Goal: Navigation & Orientation: Find specific page/section

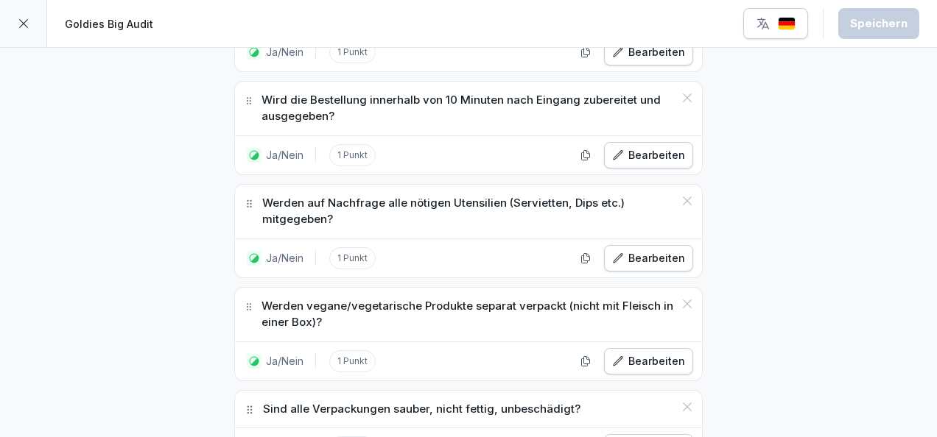
scroll to position [6030, 0]
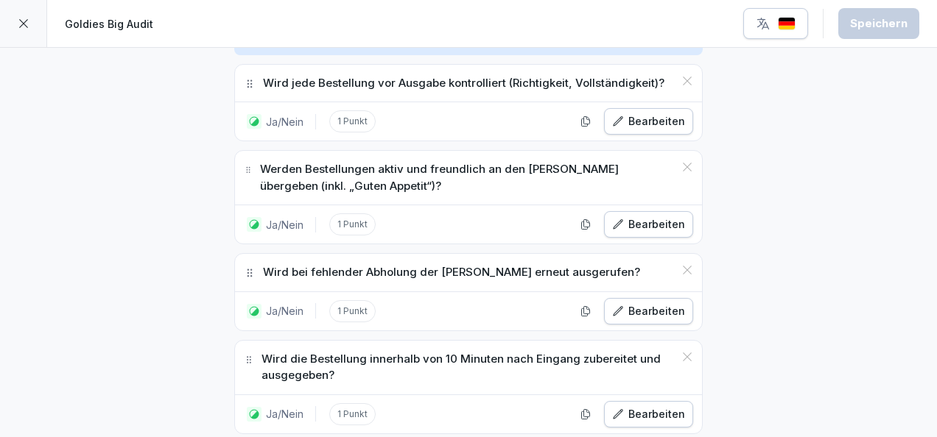
click at [21, 22] on icon at bounding box center [24, 24] width 12 height 12
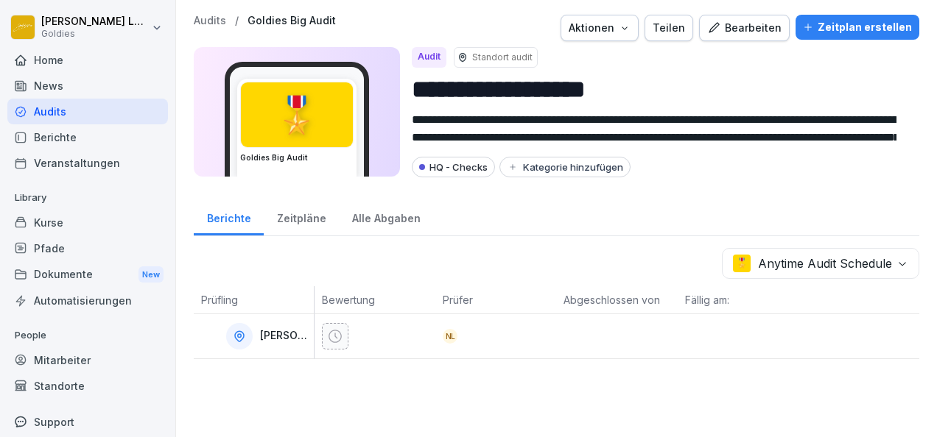
click at [52, 53] on div "Home" at bounding box center [87, 60] width 161 height 26
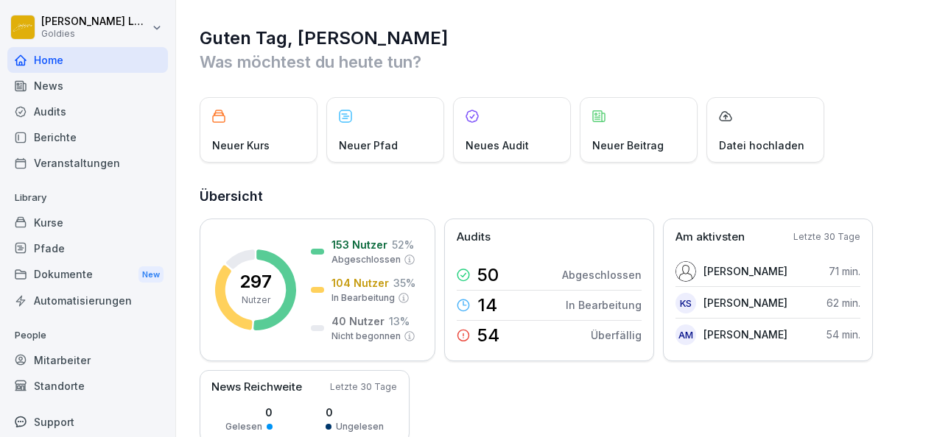
click at [71, 130] on div "Berichte" at bounding box center [87, 137] width 161 height 26
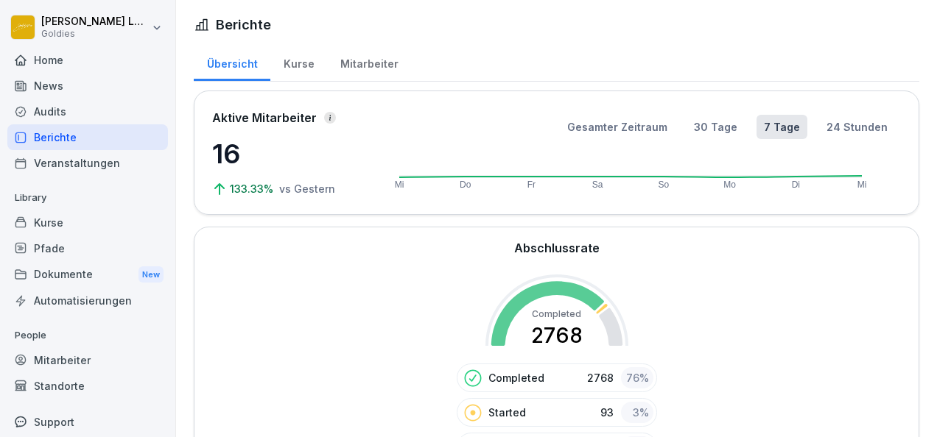
click at [297, 65] on div "Kurse" at bounding box center [298, 62] width 57 height 38
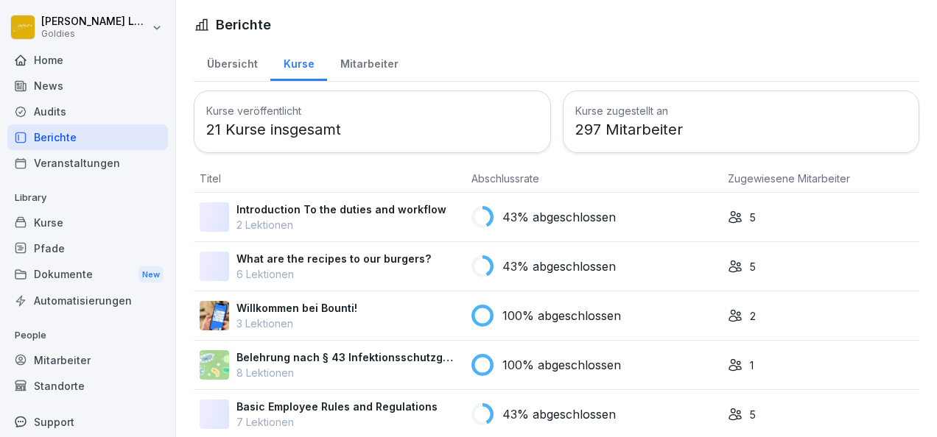
click at [78, 62] on div "Home" at bounding box center [87, 60] width 161 height 26
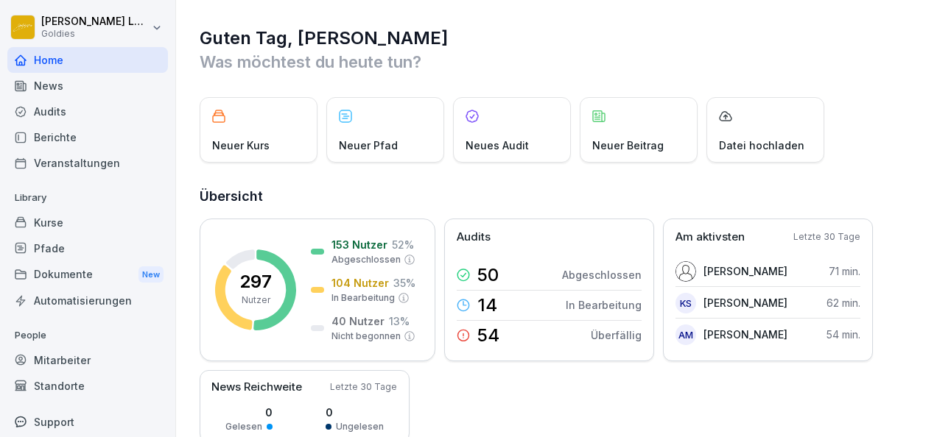
click at [75, 221] on div "Kurse" at bounding box center [87, 223] width 161 height 26
